Goal: Transaction & Acquisition: Purchase product/service

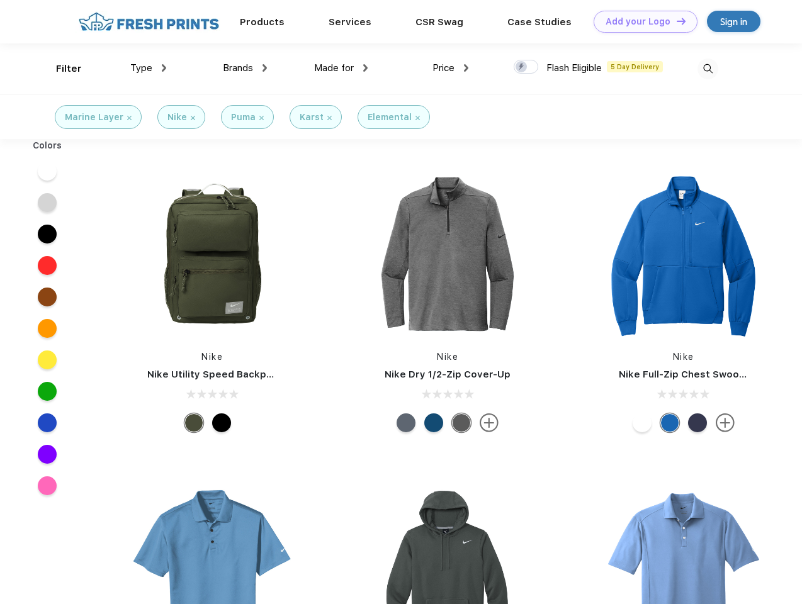
scroll to position [1, 0]
click at [641, 21] on link "Add your Logo Design Tool" at bounding box center [646, 22] width 104 height 22
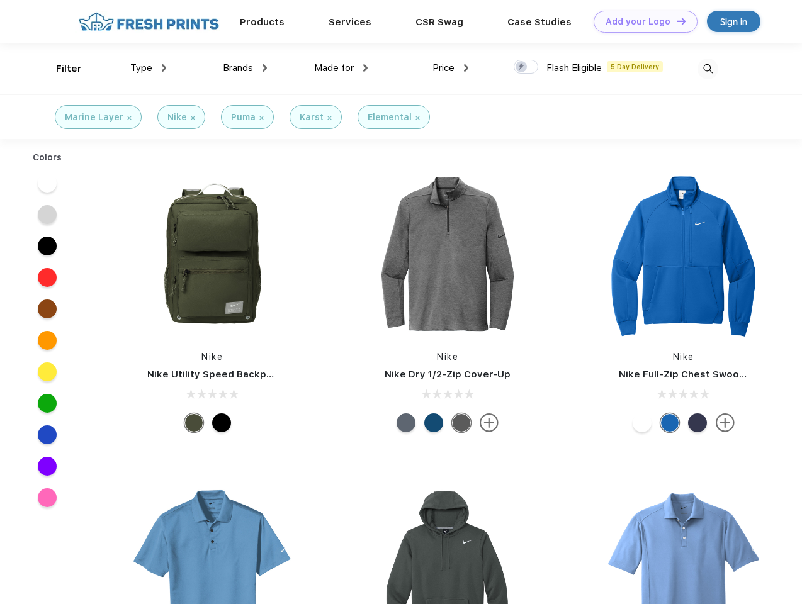
click at [0, 0] on div "Design Tool" at bounding box center [0, 0] width 0 height 0
click at [675, 21] on link "Add your Logo Design Tool" at bounding box center [646, 22] width 104 height 22
click at [60, 69] on div "Filter" at bounding box center [69, 69] width 26 height 14
click at [149, 68] on span "Type" at bounding box center [141, 67] width 22 height 11
click at [245, 68] on span "Brands" at bounding box center [238, 67] width 30 height 11
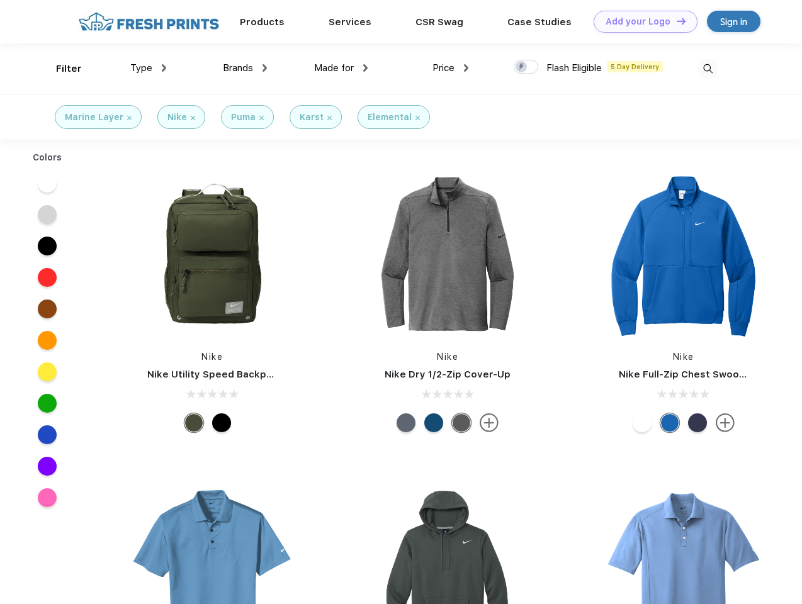
click at [341, 68] on span "Made for" at bounding box center [334, 67] width 40 height 11
click at [451, 68] on span "Price" at bounding box center [443, 67] width 22 height 11
click at [526, 67] on div at bounding box center [526, 67] width 25 height 14
click at [522, 67] on input "checkbox" at bounding box center [518, 63] width 8 height 8
click at [707, 69] on img at bounding box center [707, 69] width 21 height 21
